Goal: Task Accomplishment & Management: Complete application form

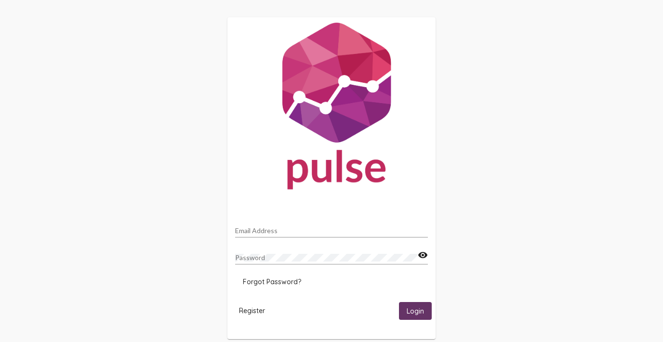
click at [260, 230] on input "Email Address" at bounding box center [331, 231] width 193 height 8
type input "[EMAIL_ADDRESS][DOMAIN_NAME]"
click at [203, 257] on div "[EMAIL_ADDRESS][DOMAIN_NAME] Email Address Password visibility Forgot Password?…" at bounding box center [331, 178] width 663 height 357
click at [346, 231] on input "[EMAIL_ADDRESS][DOMAIN_NAME]" at bounding box center [331, 231] width 193 height 8
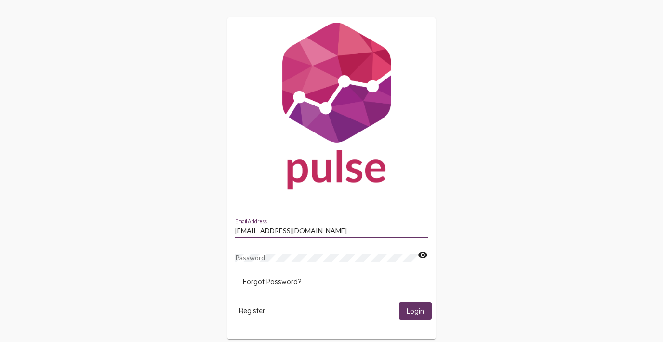
click at [346, 231] on input "[EMAIL_ADDRESS][DOMAIN_NAME]" at bounding box center [331, 231] width 193 height 8
click at [490, 198] on div "Email Address Password visibility Forgot Password? Register Login" at bounding box center [331, 178] width 663 height 357
click at [532, 96] on div "Email Address Password visibility Forgot Password? Register Login" at bounding box center [331, 178] width 663 height 357
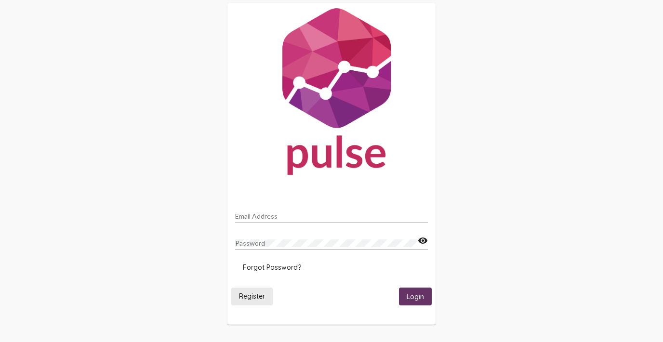
click at [249, 296] on span "Register" at bounding box center [252, 296] width 26 height 9
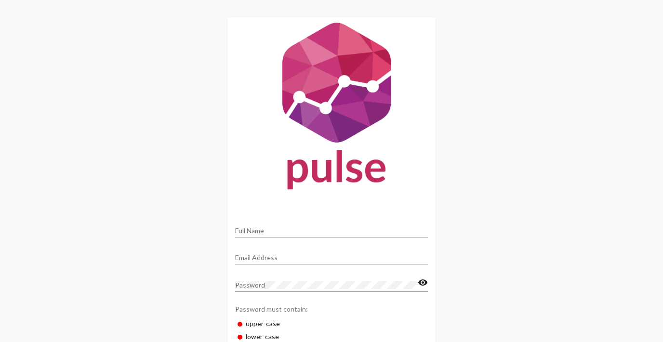
click at [291, 225] on div "Full Name" at bounding box center [331, 228] width 193 height 19
click at [289, 228] on input "[PERSON_NAME]" at bounding box center [331, 231] width 193 height 8
type input "[PERSON_NAME]"
click at [258, 258] on input "Email Address" at bounding box center [331, 258] width 193 height 8
type input "[EMAIL_ADDRESS][DOMAIN_NAME]"
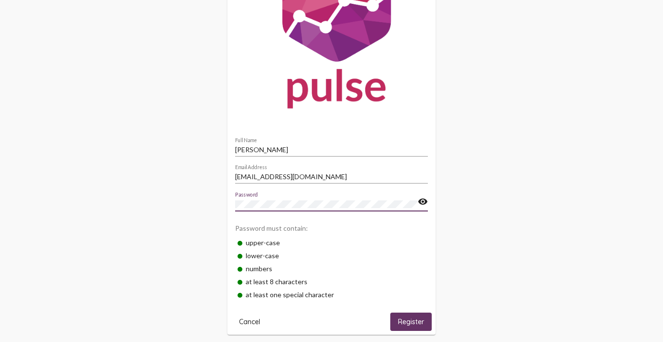
scroll to position [91, 0]
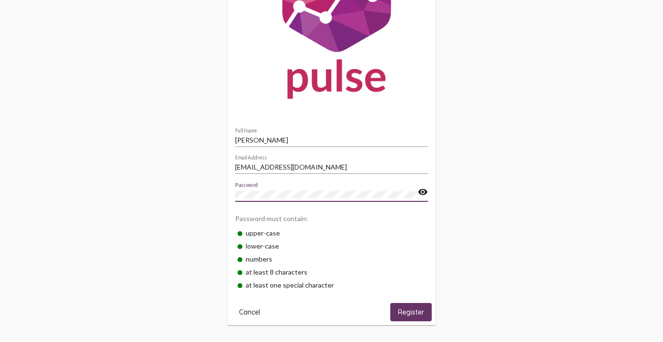
click at [413, 312] on span "Register" at bounding box center [411, 312] width 26 height 9
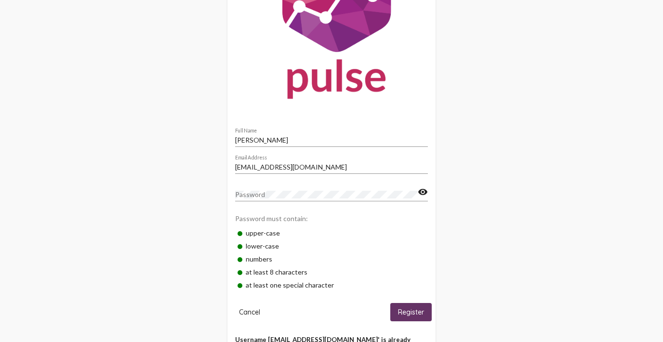
scroll to position [117, 0]
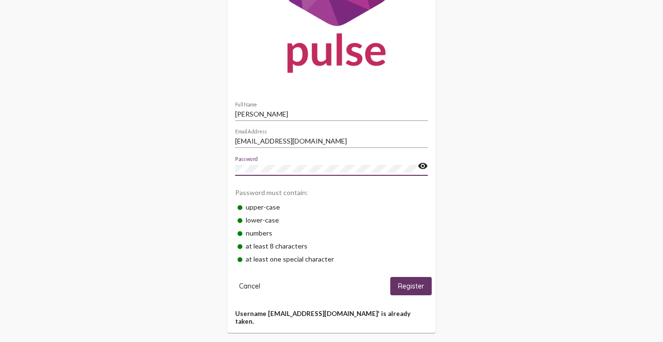
click at [423, 166] on mat-icon "visibility" at bounding box center [423, 166] width 10 height 12
click at [414, 287] on span "Register" at bounding box center [411, 286] width 26 height 9
click at [413, 289] on span "Register" at bounding box center [411, 286] width 26 height 9
click at [411, 285] on span "Register" at bounding box center [411, 286] width 26 height 9
click at [413, 284] on span "Register" at bounding box center [411, 286] width 26 height 9
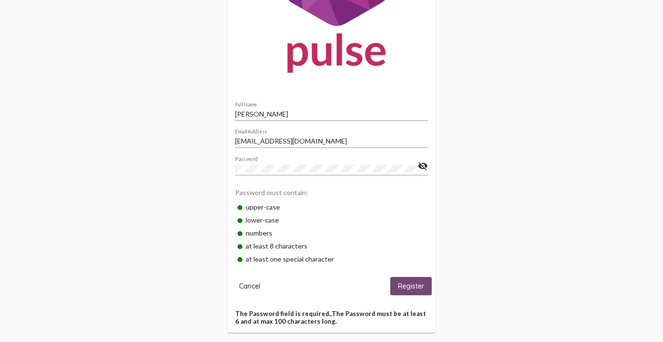
click at [415, 287] on span "Register" at bounding box center [411, 286] width 26 height 9
